Goal: Task Accomplishment & Management: Use online tool/utility

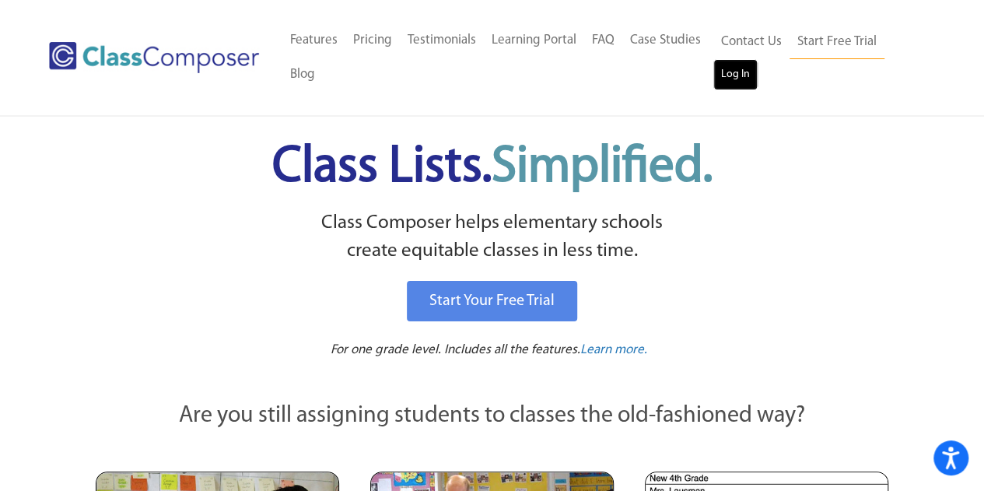
click at [724, 68] on link "Log In" at bounding box center [735, 74] width 44 height 31
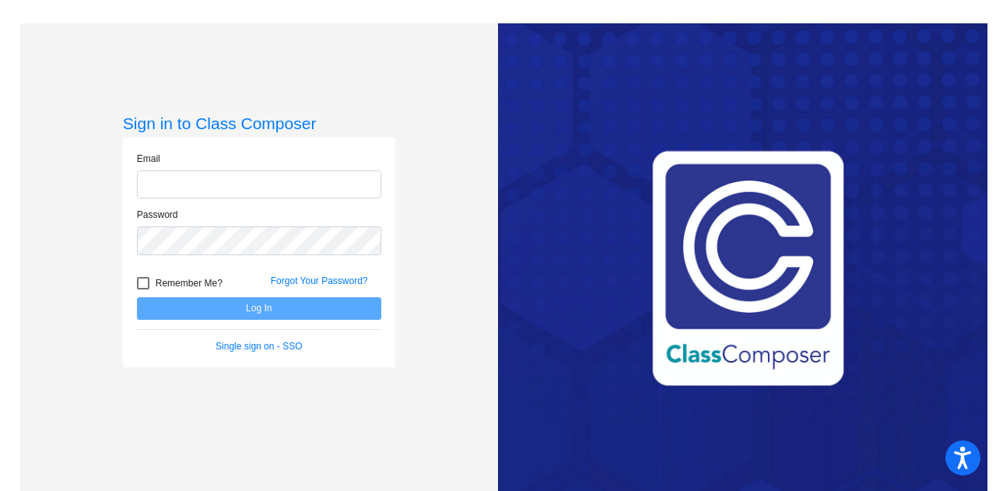
scroll to position [23, 0]
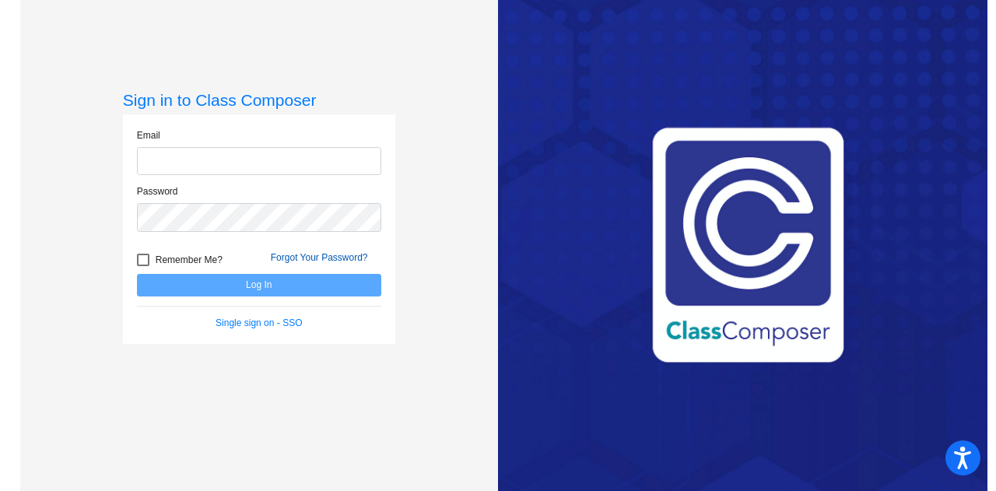
type input "[PERSON_NAME][EMAIL_ADDRESS][PERSON_NAME][DOMAIN_NAME]"
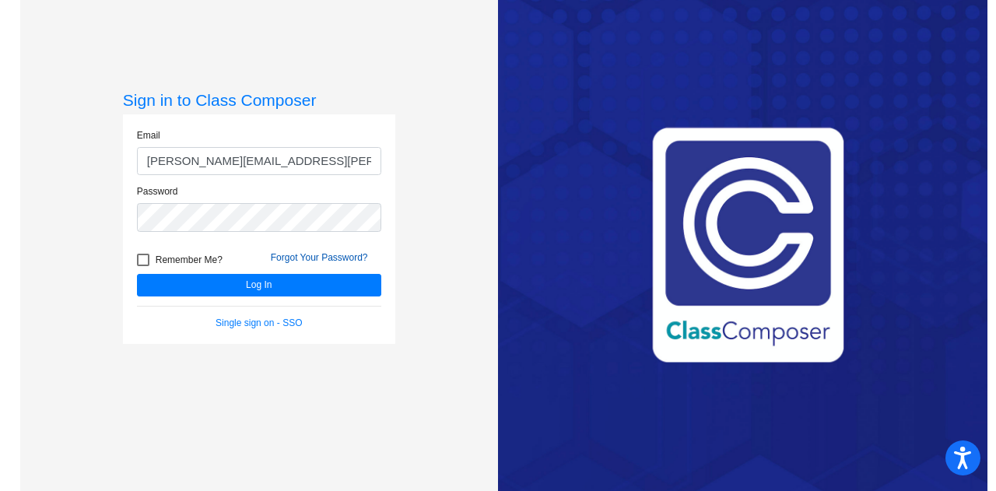
click at [321, 254] on link "Forgot Your Password?" at bounding box center [319, 257] width 97 height 11
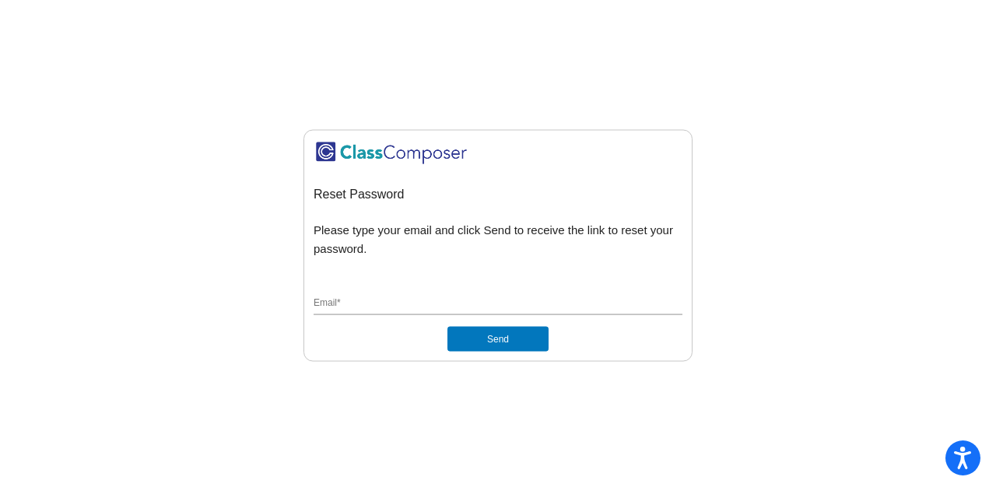
click at [356, 293] on div "Email *" at bounding box center [497, 300] width 369 height 30
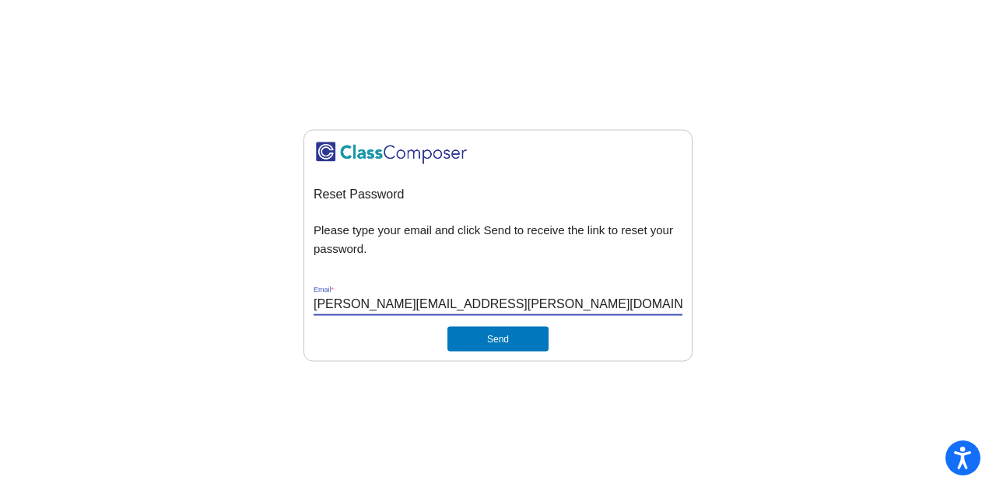
type input "polly.wolf@trusd.net"
click at [574, 360] on mat-sidenav-content "Reset Password Please type your email and click Send to receive the link to res…" at bounding box center [498, 245] width 996 height 491
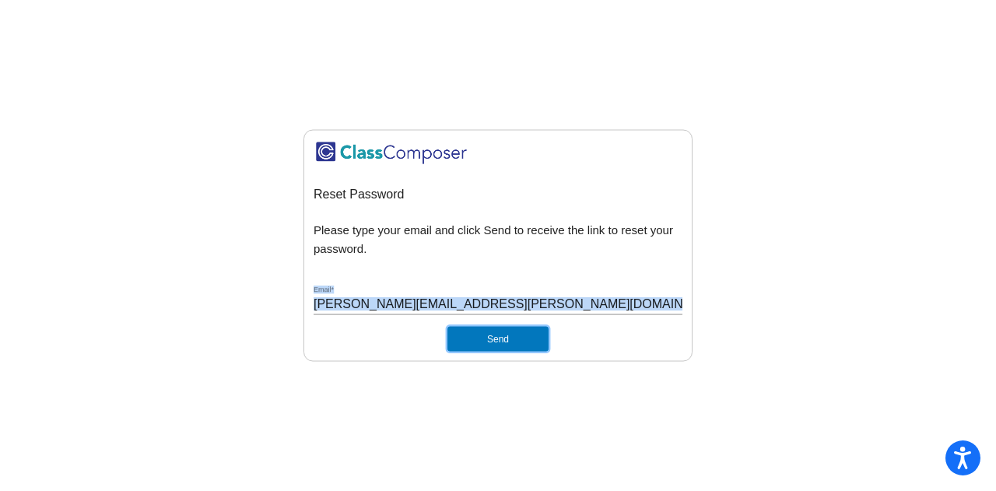
click at [499, 341] on button "Send" at bounding box center [497, 339] width 101 height 25
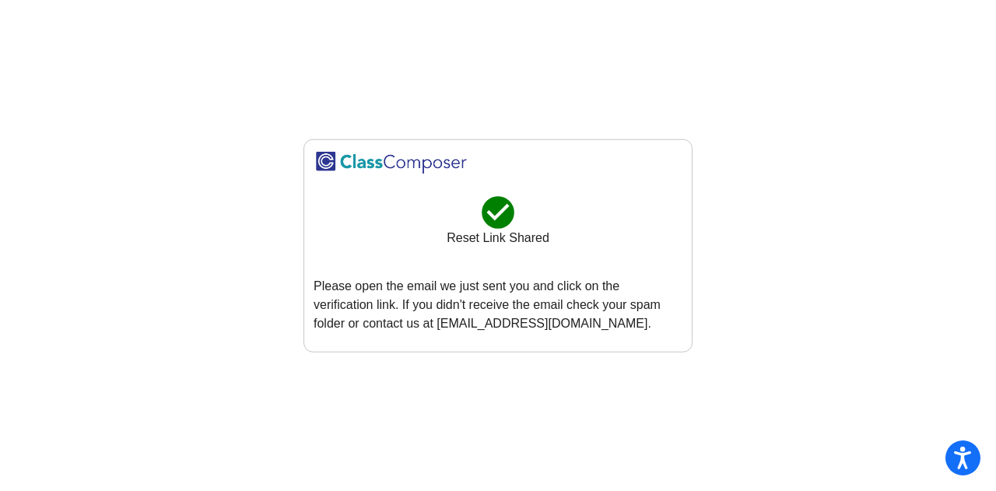
click at [219, 354] on mat-sidenav-content "check_circle Reset Link Shared Please open the email we just sent you and click…" at bounding box center [498, 245] width 996 height 491
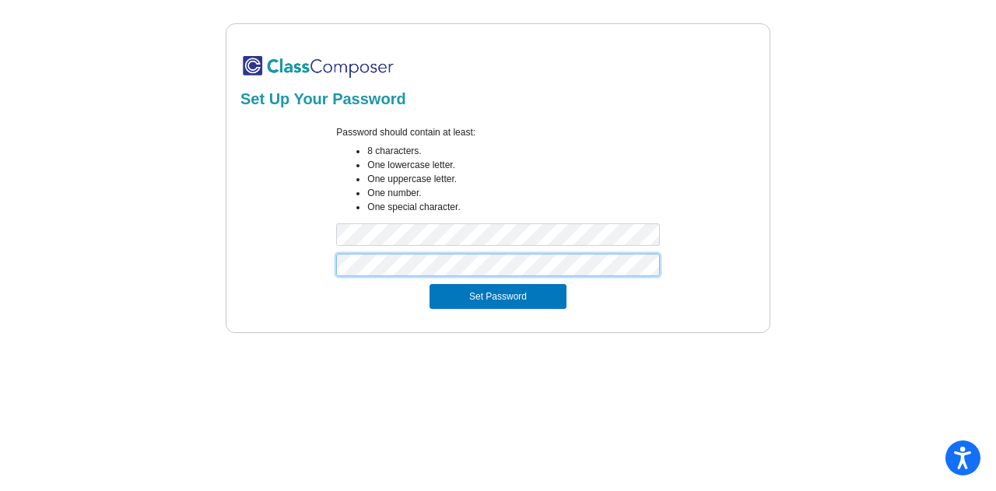
click at [429, 284] on button "Set Password" at bounding box center [497, 296] width 137 height 25
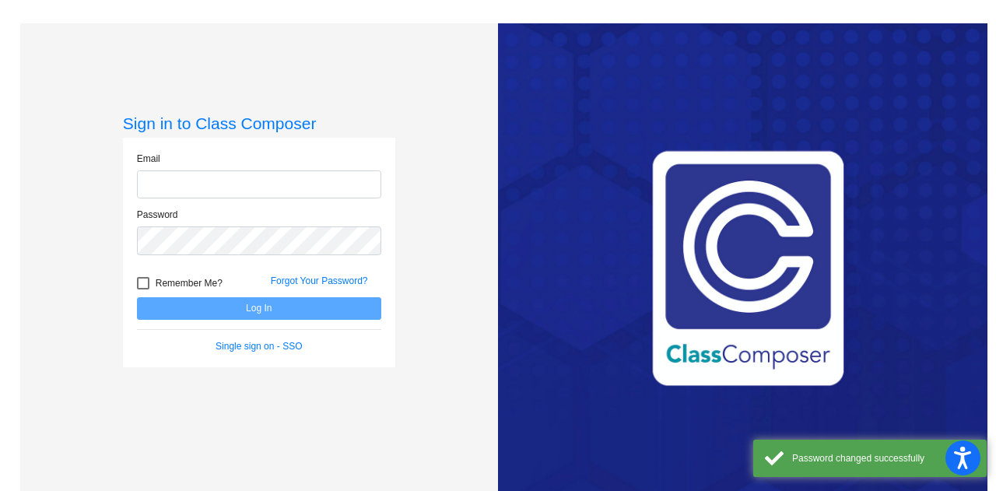
type input "polly.wolf@trusd.net"
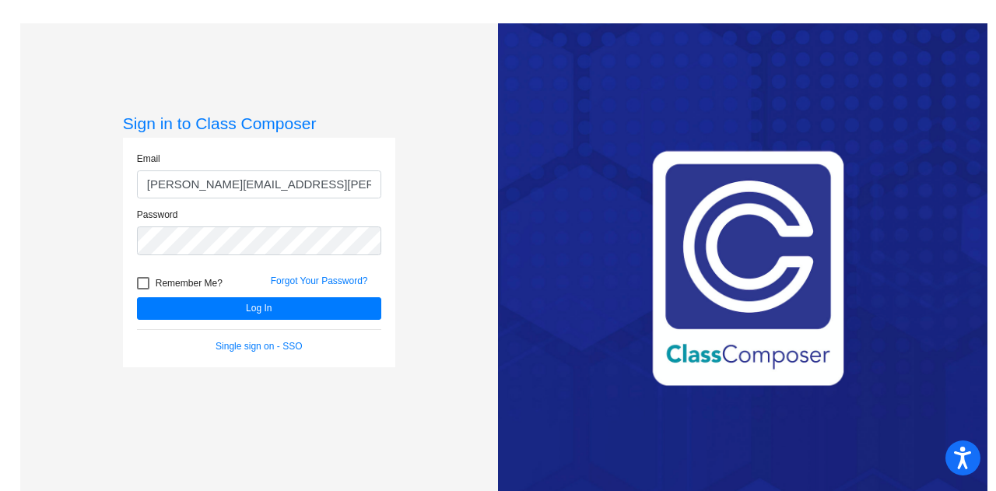
click at [145, 284] on div at bounding box center [143, 283] width 12 height 12
click at [143, 289] on input "Remember Me?" at bounding box center [142, 289] width 1 height 1
checkbox input "true"
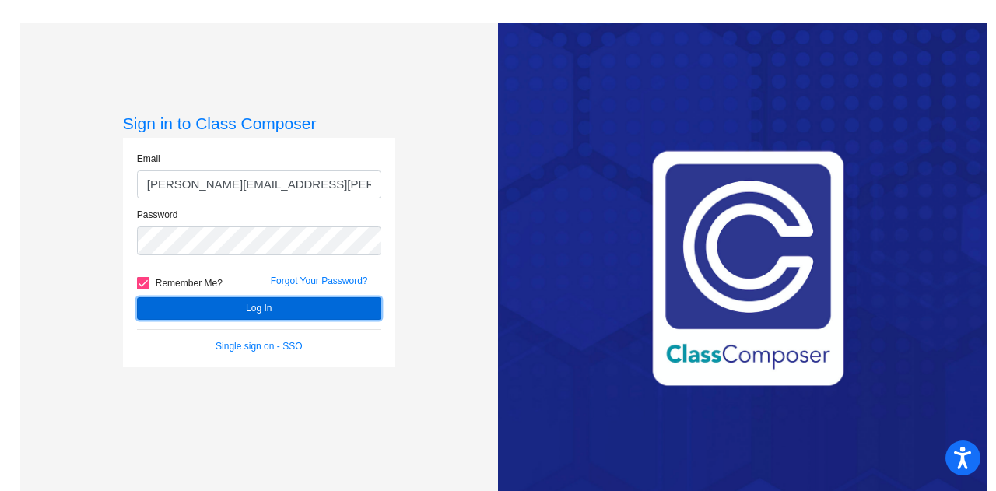
click at [230, 309] on button "Log In" at bounding box center [259, 308] width 244 height 23
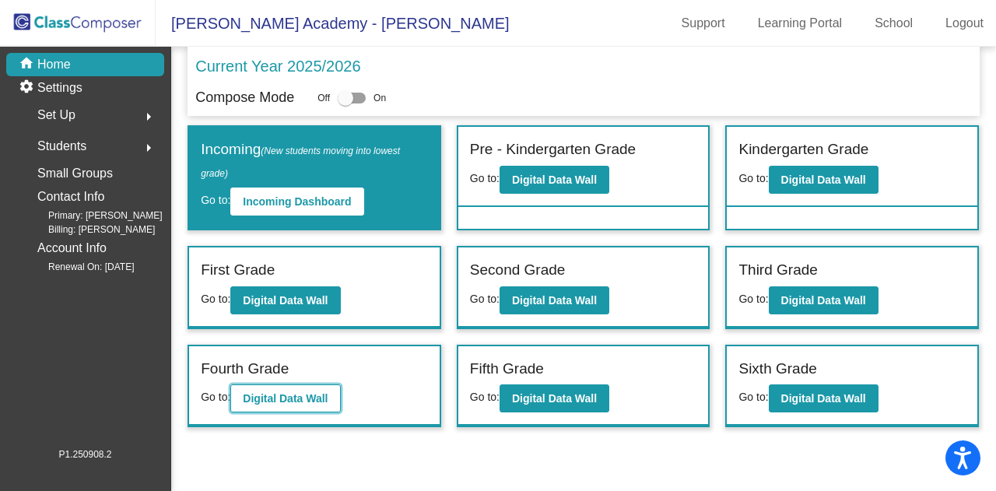
click at [308, 399] on b "Digital Data Wall" at bounding box center [285, 398] width 85 height 12
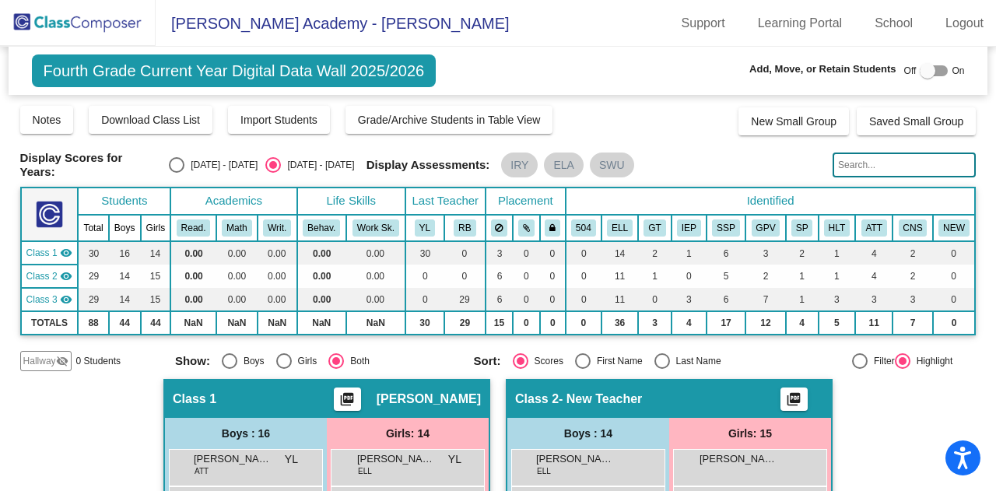
click at [176, 163] on div "Select an option" at bounding box center [177, 165] width 16 height 16
click at [176, 173] on input "2024 - 2025" at bounding box center [176, 173] width 1 height 1
radio input "true"
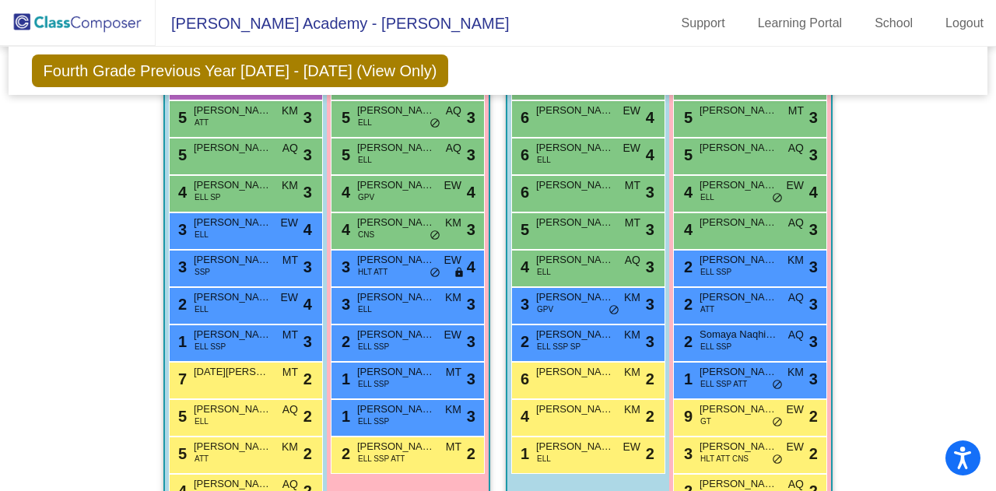
scroll to position [450, 0]
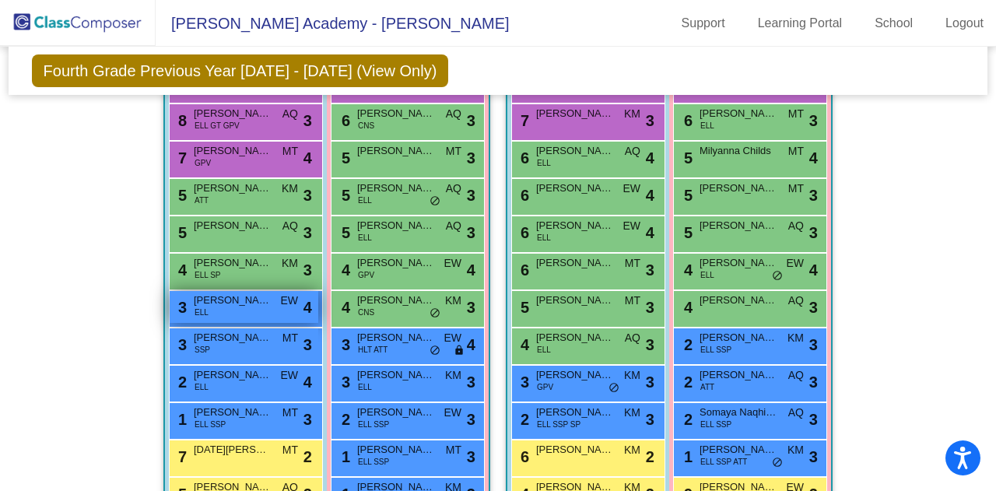
click at [188, 291] on div "3 Ismaeel Niazi ELL EW lock do_not_disturb_alt 4" at bounding box center [244, 307] width 149 height 32
